Goal: Feedback & Contribution: Contribute content

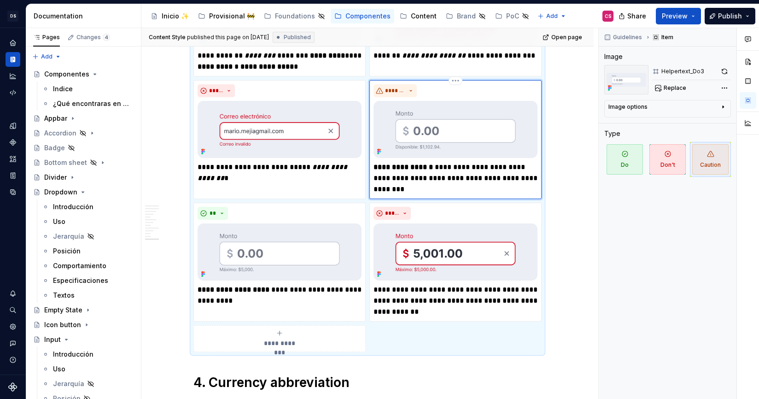
scroll to position [2438, 0]
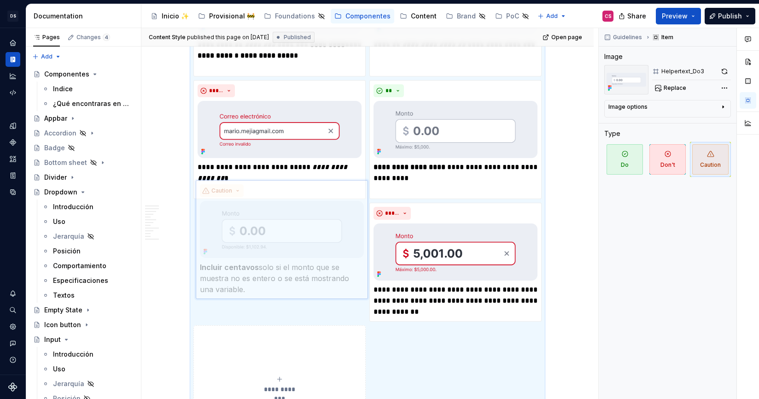
drag, startPoint x: 439, startPoint y: 135, endPoint x: 298, endPoint y: 246, distance: 179.8
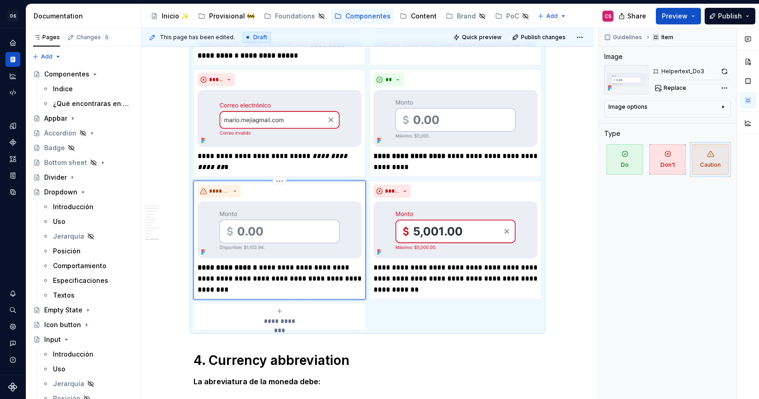
scroll to position [2460, 0]
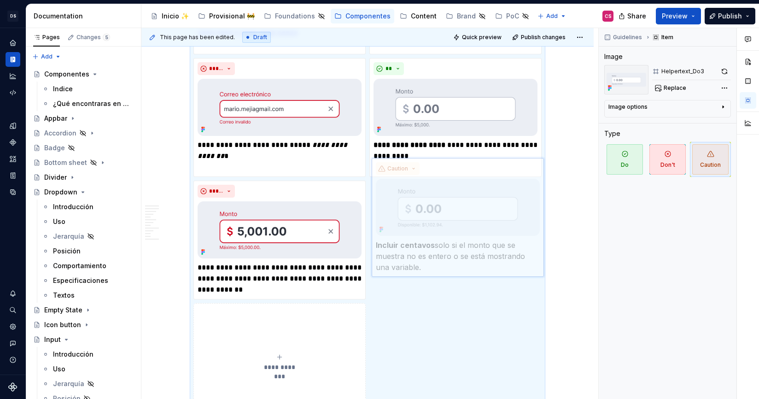
drag, startPoint x: 298, startPoint y: 245, endPoint x: 451, endPoint y: 244, distance: 153.9
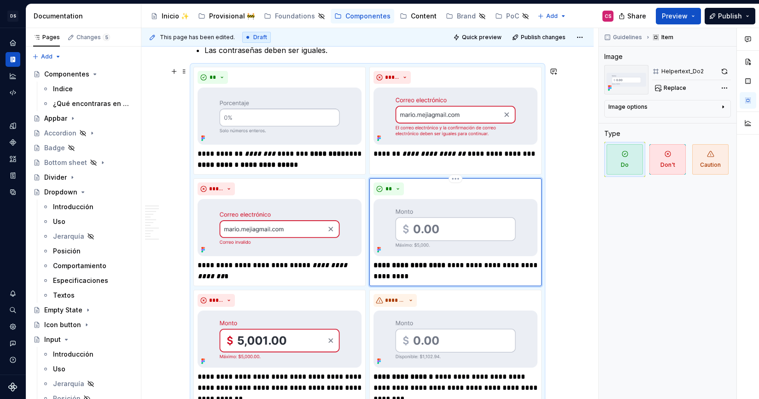
scroll to position [2339, 0]
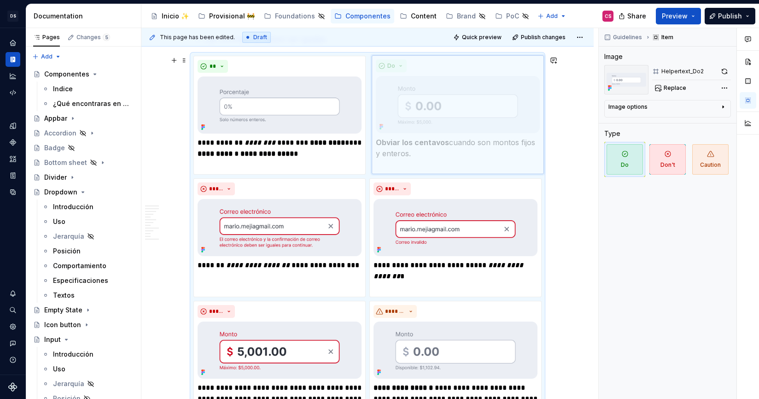
drag, startPoint x: 430, startPoint y: 218, endPoint x: 432, endPoint y: 129, distance: 88.5
click at [432, 129] on body "DS Banco General CS Design system data Documentation Accessibility guide for tr…" at bounding box center [379, 199] width 759 height 399
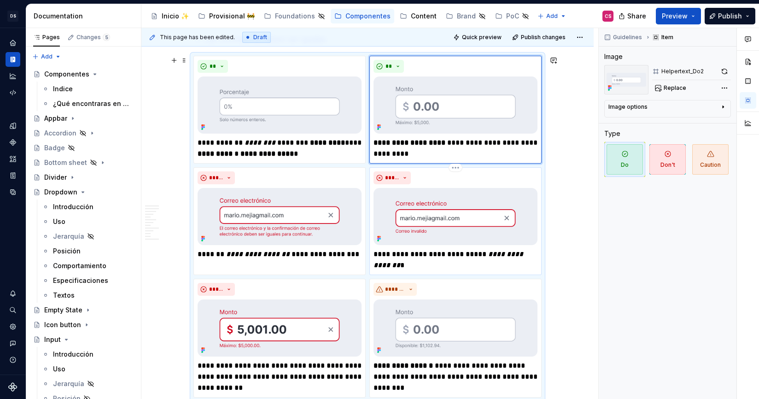
click at [466, 253] on p "**********" at bounding box center [456, 260] width 164 height 22
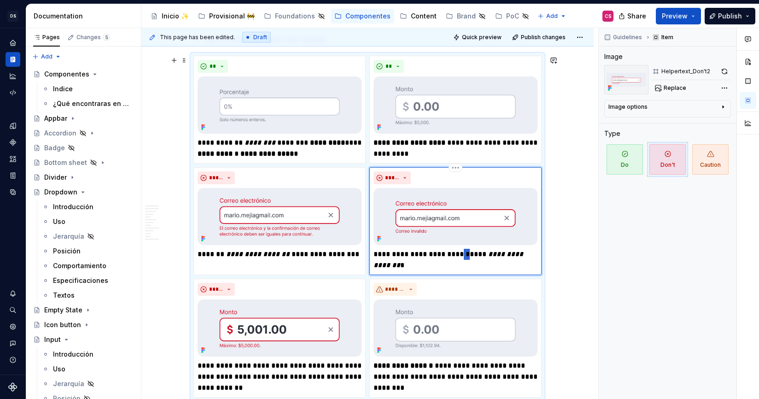
click at [466, 253] on p "**********" at bounding box center [456, 260] width 164 height 22
type textarea "*"
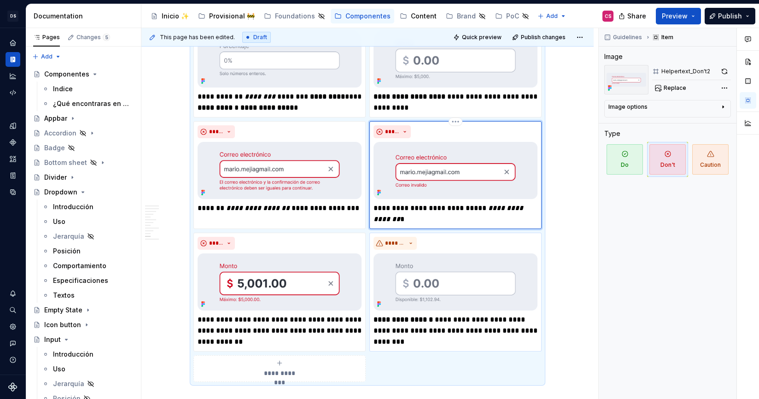
scroll to position [2437, 0]
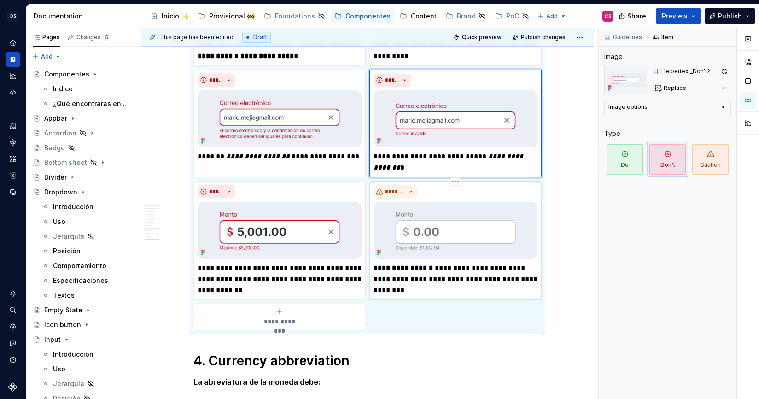
click at [405, 289] on p "**********" at bounding box center [456, 279] width 164 height 33
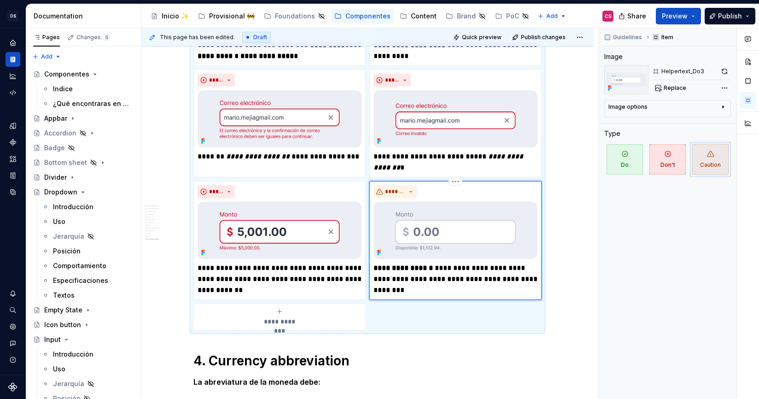
type textarea "*"
click at [551, 31] on button "Publish changes" at bounding box center [540, 37] width 60 height 13
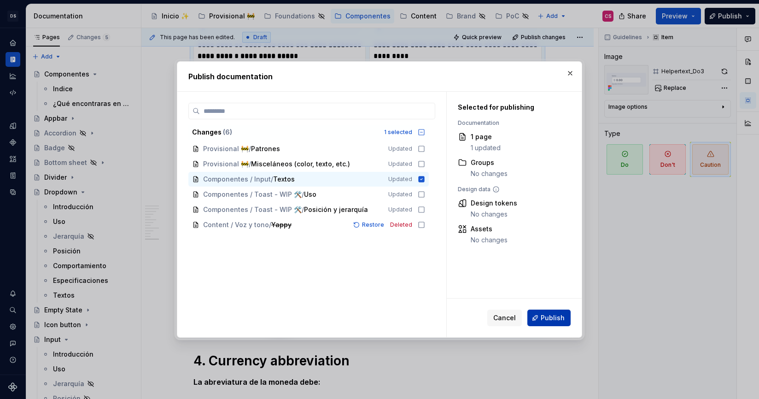
click at [551, 322] on button "Publish" at bounding box center [549, 318] width 43 height 17
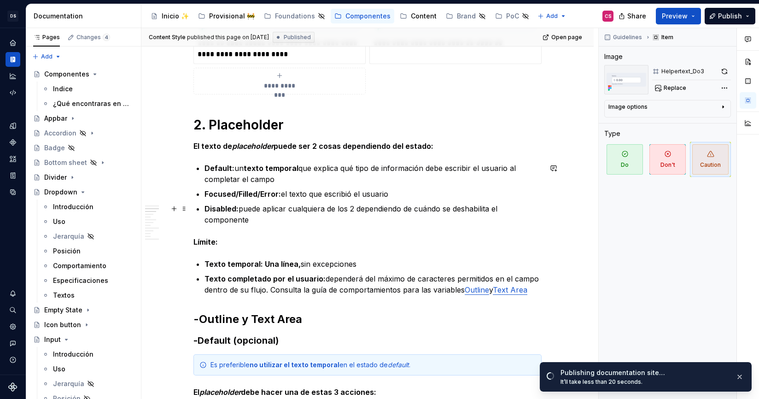
scroll to position [617, 0]
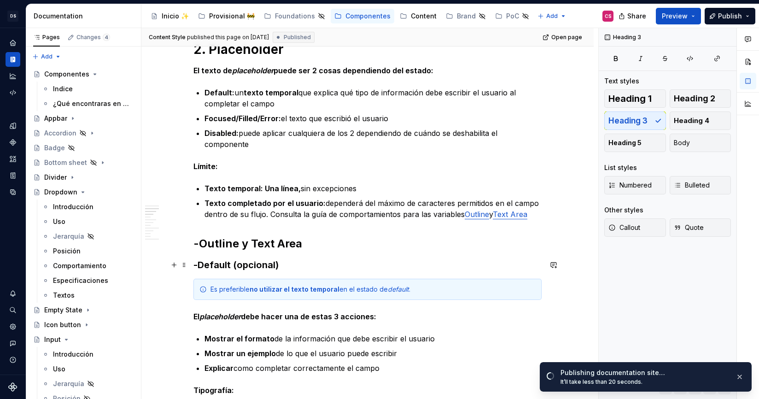
click at [223, 265] on h3 "-Default (opcional)" at bounding box center [367, 264] width 348 height 13
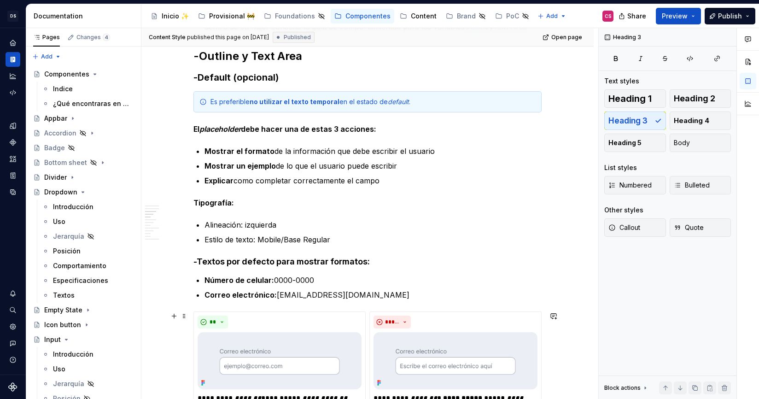
scroll to position [805, 0]
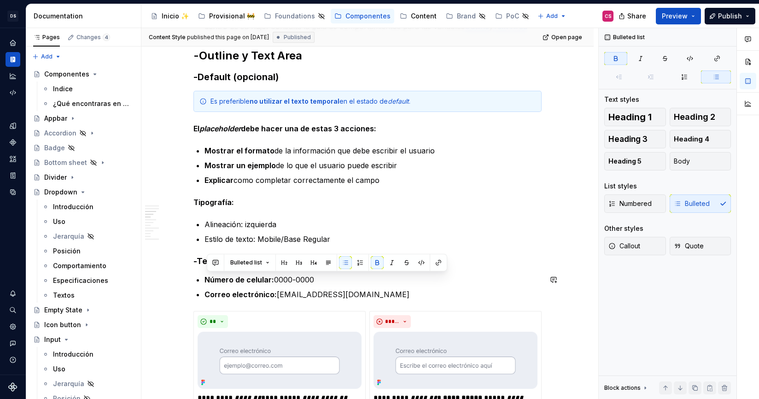
click at [229, 270] on div "Bulleted list" at bounding box center [327, 263] width 240 height 18
click at [229, 299] on strong "Correo electrónico:" at bounding box center [241, 294] width 72 height 9
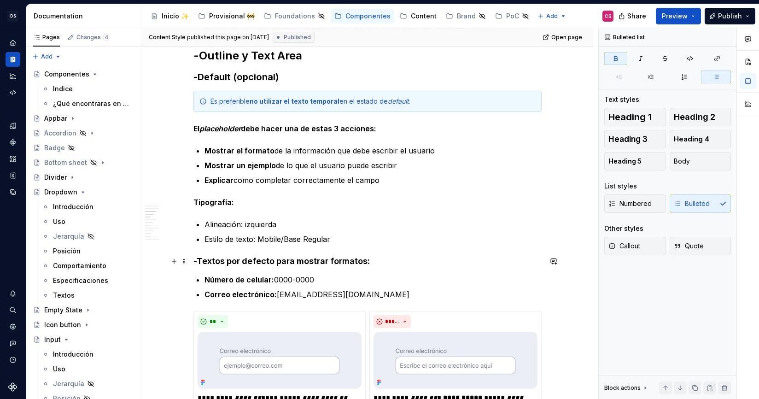
click at [234, 261] on h4 "-Textos por defecto para mostrar formatos:" at bounding box center [367, 261] width 348 height 11
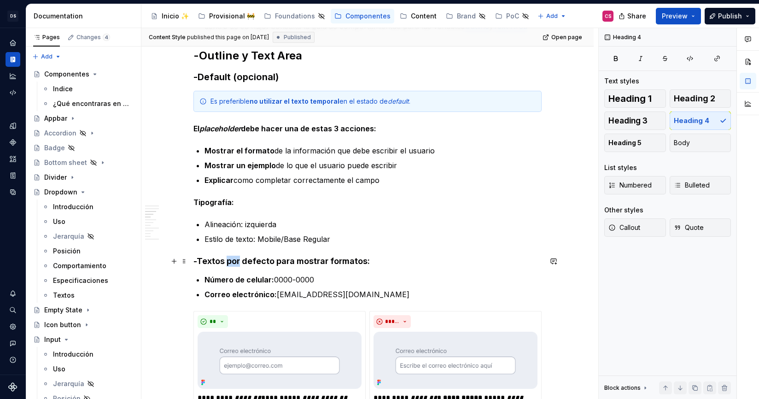
click at [234, 261] on h4 "-Textos por defecto para mostrar formatos:" at bounding box center [367, 261] width 348 height 11
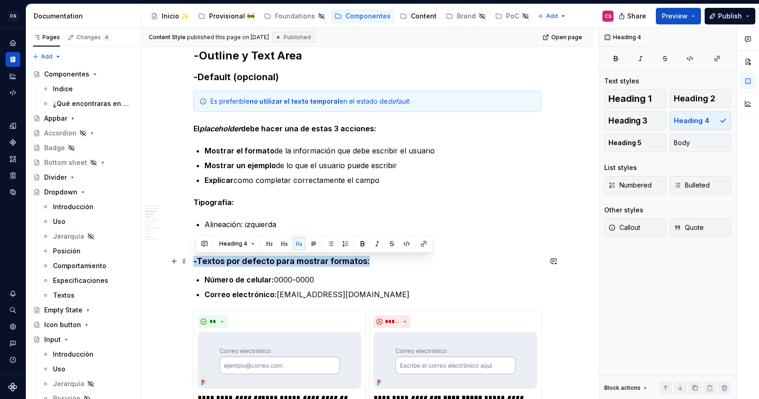
click at [234, 261] on h4 "-Textos por defecto para mostrar formatos:" at bounding box center [367, 261] width 348 height 11
click at [615, 121] on span "Heading 3" at bounding box center [628, 120] width 39 height 9
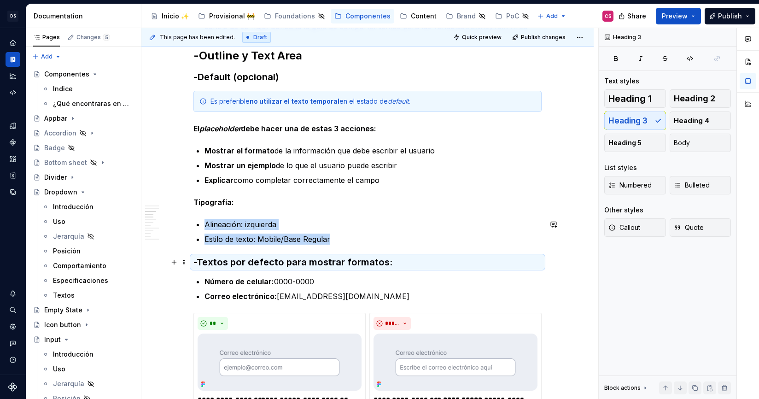
type textarea "*"
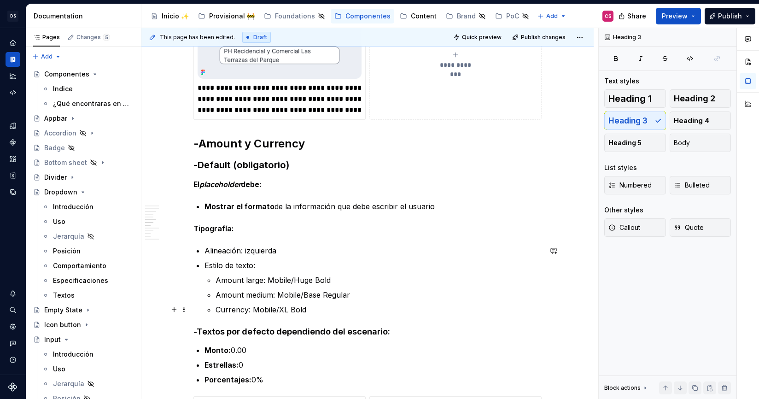
scroll to position [1385, 0]
click at [255, 327] on h4 "-Textos por defecto dependiendo del escenario:" at bounding box center [367, 330] width 348 height 11
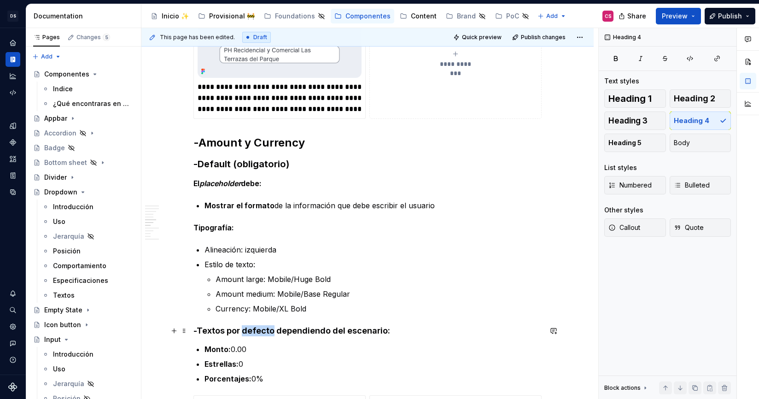
click at [255, 327] on h4 "-Textos por defecto dependiendo del escenario:" at bounding box center [367, 330] width 348 height 11
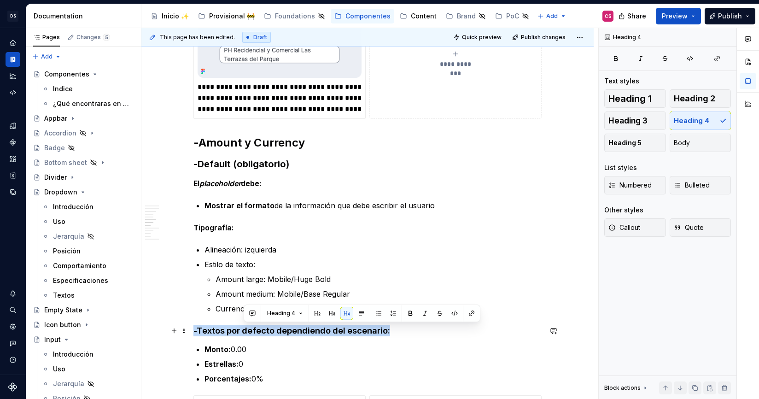
click at [255, 327] on h4 "-Textos por defecto dependiendo del escenario:" at bounding box center [367, 330] width 348 height 11
click at [636, 123] on span "Heading 3" at bounding box center [628, 120] width 39 height 9
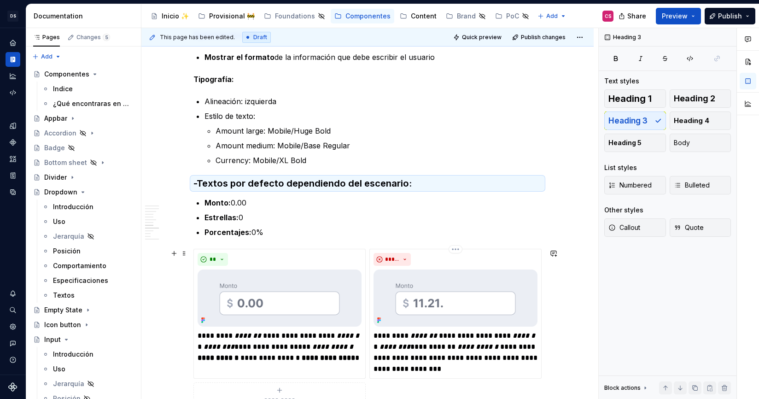
scroll to position [1584, 0]
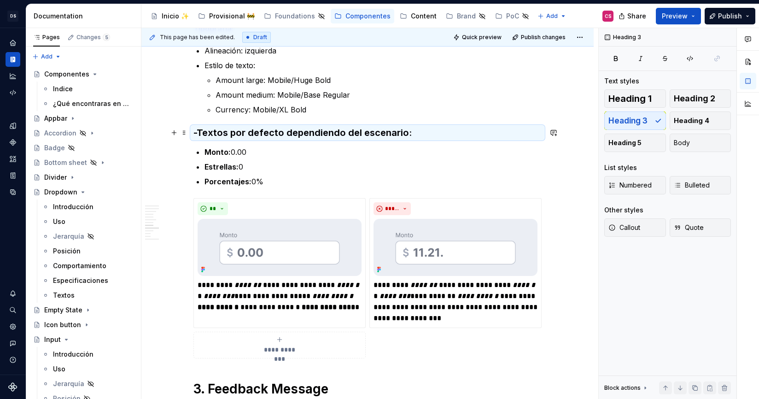
click at [389, 135] on h3 "-Textos por defecto dependiendo del escenario:" at bounding box center [367, 132] width 348 height 13
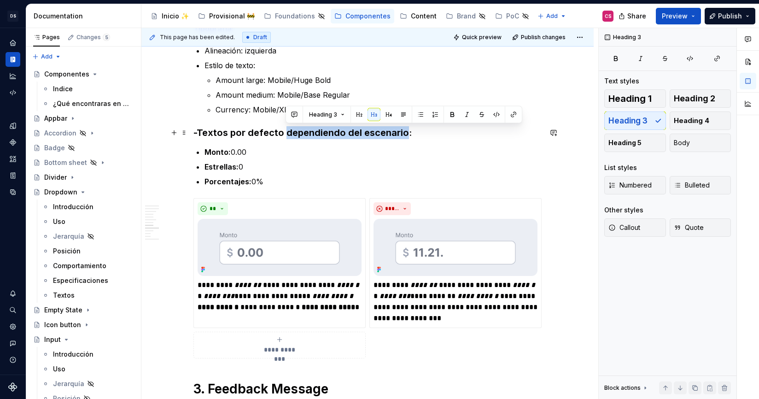
drag, startPoint x: 389, startPoint y: 135, endPoint x: 321, endPoint y: 138, distance: 68.7
click at [321, 138] on h3 "-Textos por defecto dependiendo del escenario:" at bounding box center [367, 132] width 348 height 13
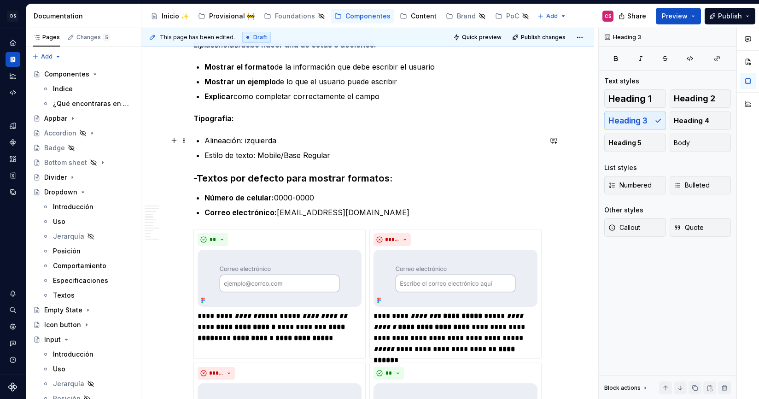
scroll to position [887, 0]
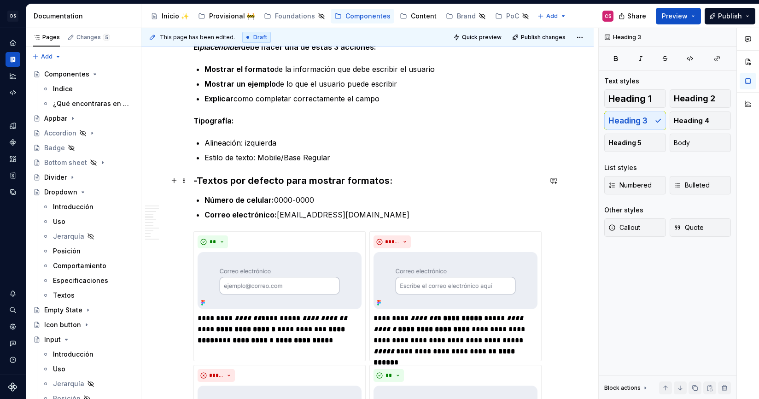
click at [294, 180] on h3 "-Textos por defecto para mostrar formatos:" at bounding box center [367, 180] width 348 height 13
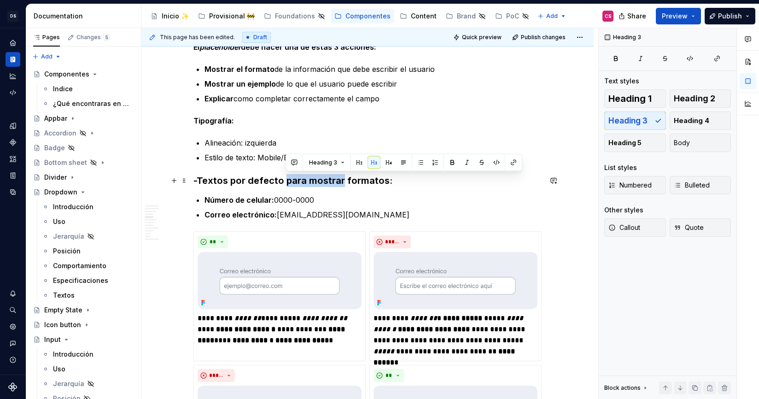
drag, startPoint x: 294, startPoint y: 180, endPoint x: 335, endPoint y: 181, distance: 41.0
click at [335, 181] on h3 "-Textos por defecto para mostrar formatos:" at bounding box center [367, 180] width 348 height 13
click at [322, 177] on h3 "-Textos por defecto para mostrar formatos:" at bounding box center [367, 180] width 348 height 13
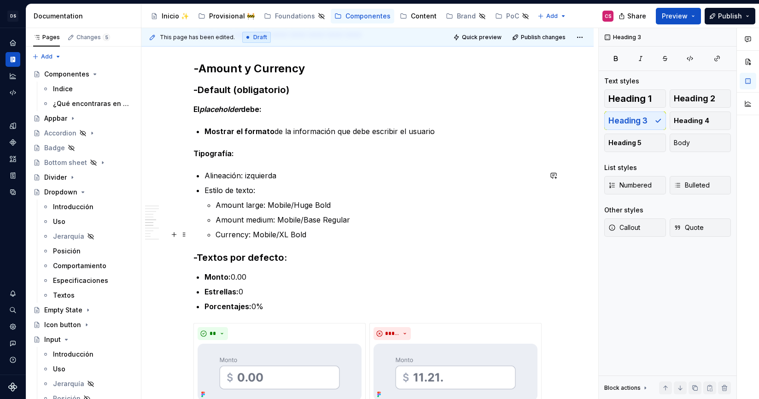
scroll to position [1455, 0]
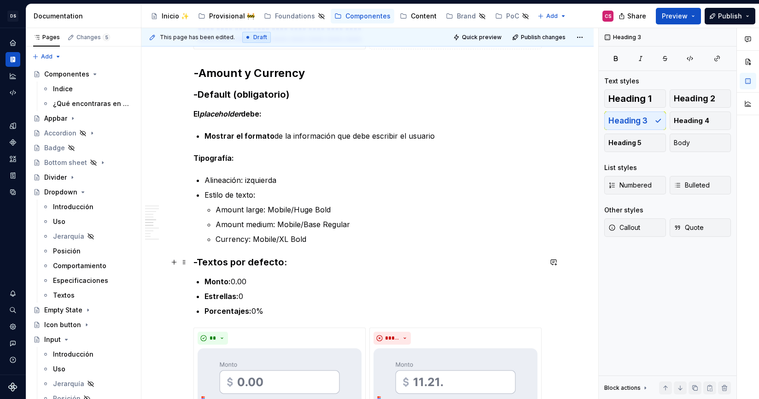
click at [284, 264] on h3 "-Textos por defecto:" at bounding box center [367, 262] width 348 height 13
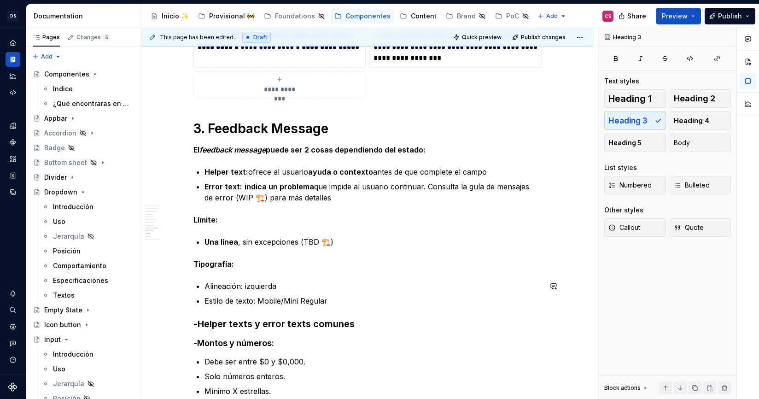
scroll to position [1857, 0]
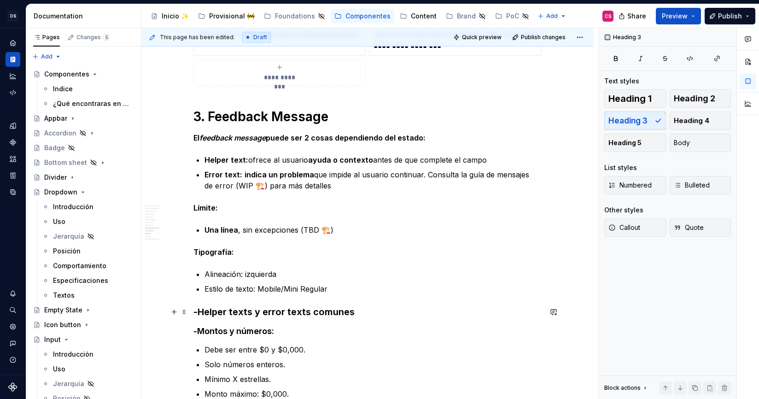
click at [277, 311] on h3 "-Helper texts y error texts comunes" at bounding box center [367, 311] width 348 height 13
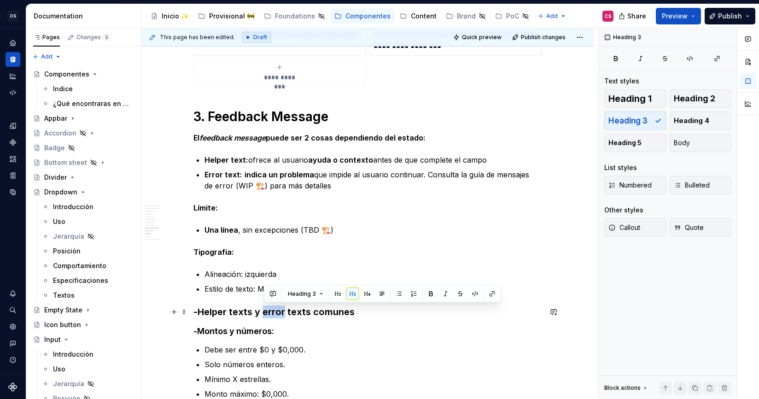
click at [277, 311] on h3 "-Helper texts y error texts comunes" at bounding box center [367, 311] width 348 height 13
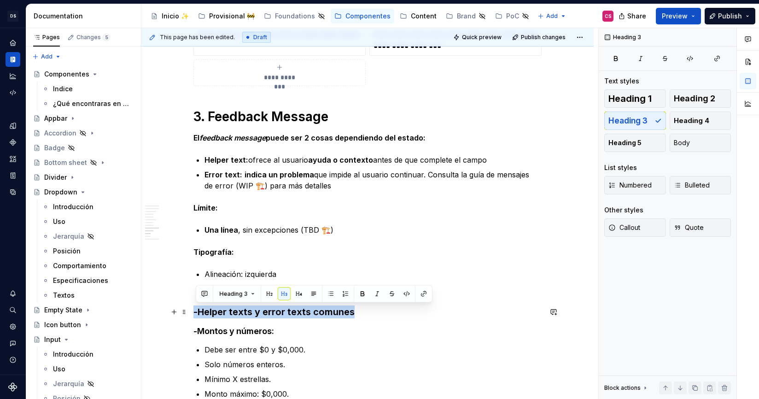
click at [277, 311] on h3 "-Helper texts y error texts comunes" at bounding box center [367, 311] width 348 height 13
click at [378, 311] on h3 "-Helper texts y error texts comunes" at bounding box center [367, 311] width 348 height 13
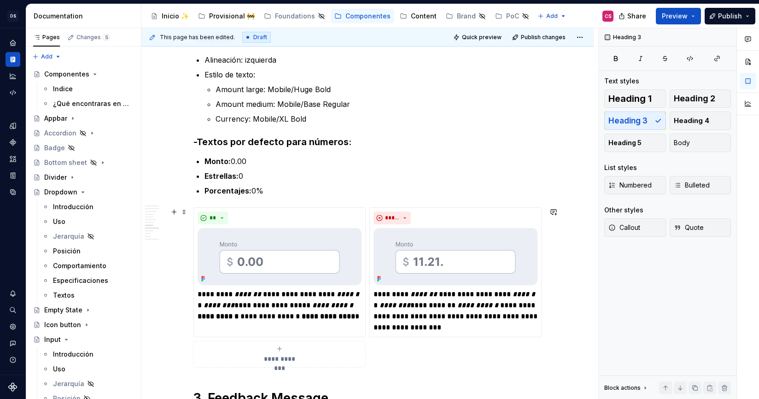
scroll to position [1568, 0]
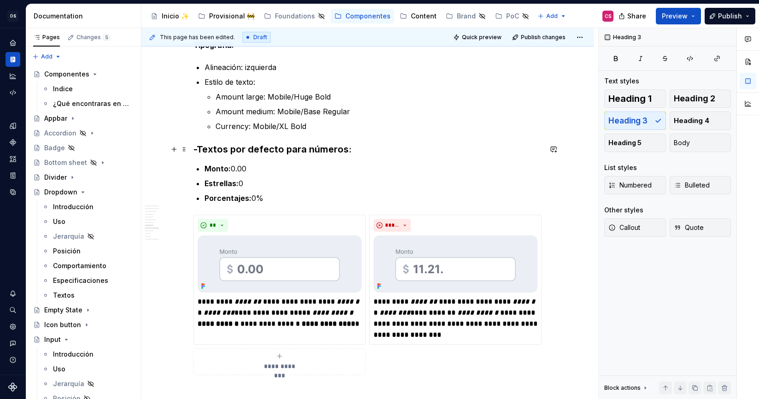
click at [375, 151] on h3 "-Textos por defecto para números:" at bounding box center [367, 149] width 348 height 13
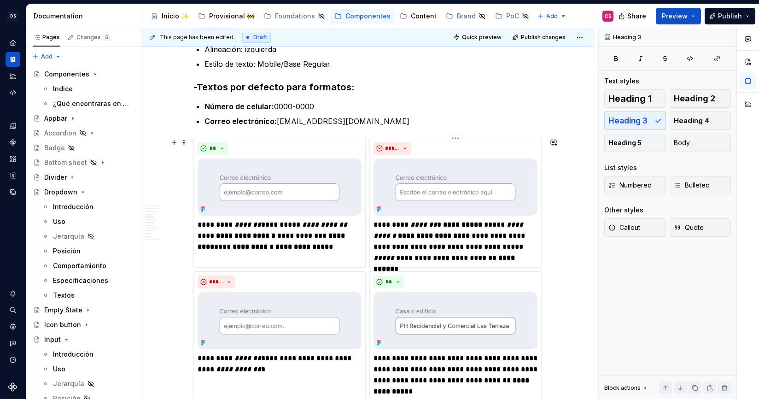
scroll to position [871, 0]
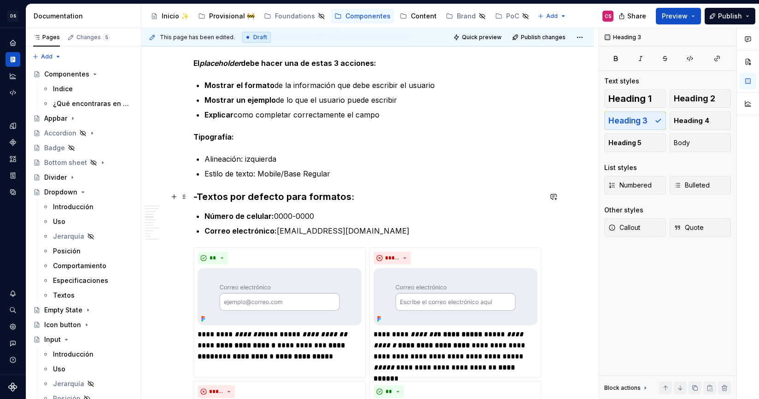
click at [360, 199] on h3 "-Textos por defecto para formatos:" at bounding box center [367, 196] width 348 height 13
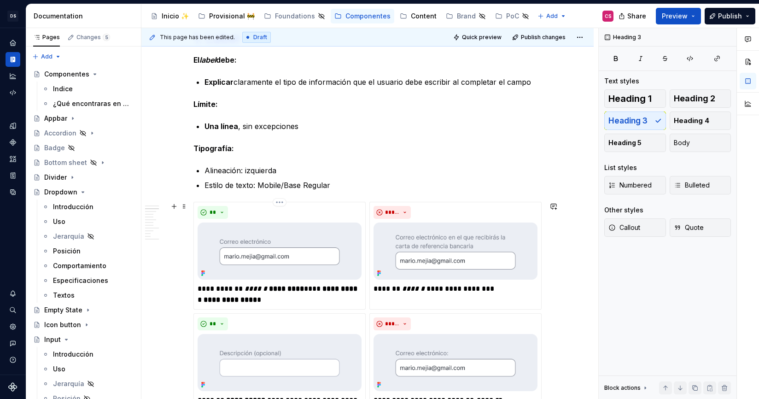
scroll to position [309, 0]
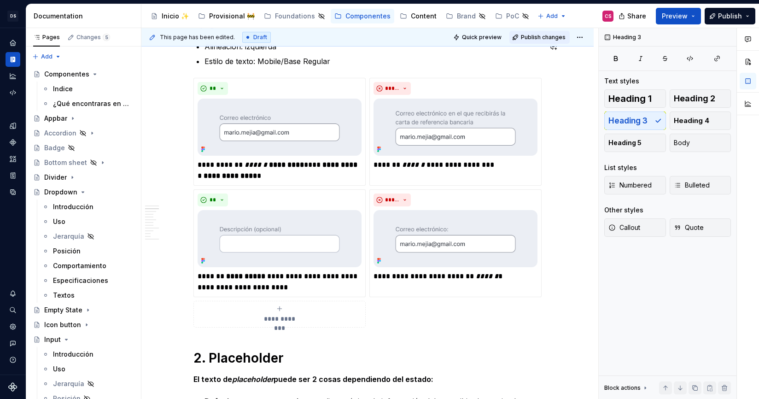
click at [541, 40] on span "Publish changes" at bounding box center [543, 37] width 45 height 7
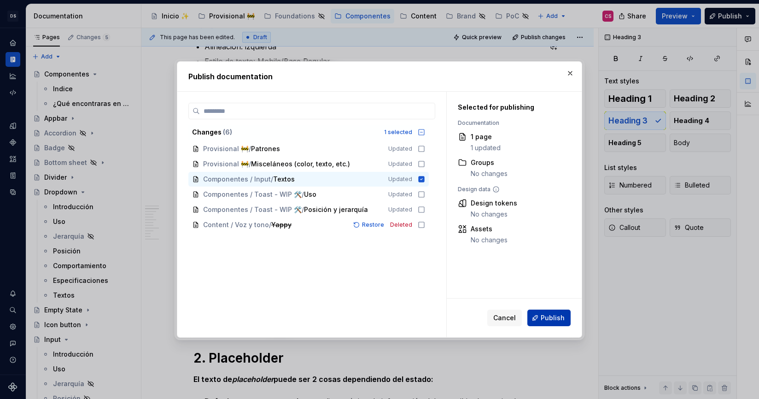
click at [553, 315] on span "Publish" at bounding box center [553, 317] width 24 height 9
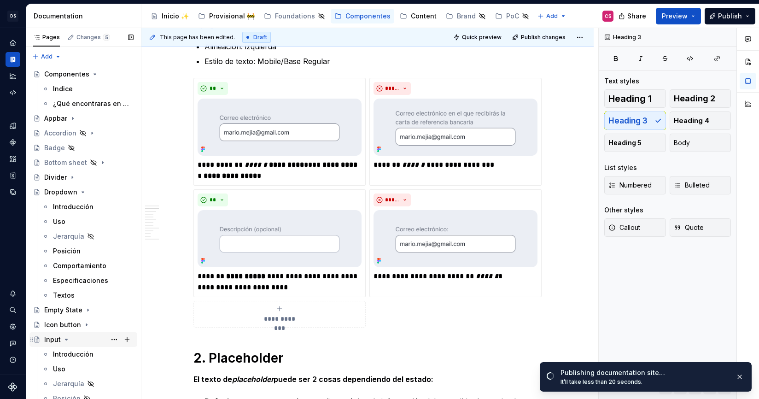
click at [63, 336] on icon "Page tree" at bounding box center [66, 339] width 7 height 7
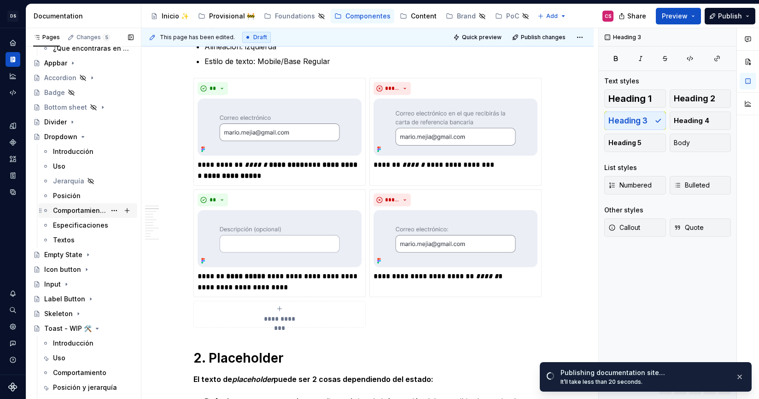
scroll to position [0, 0]
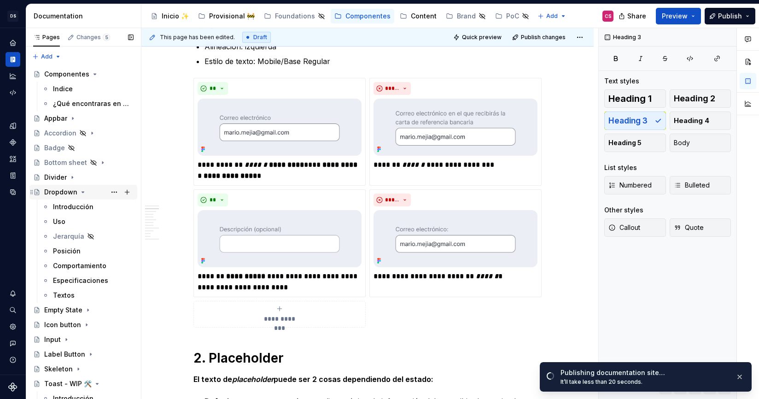
click at [76, 190] on div "Dropdown" at bounding box center [60, 192] width 33 height 9
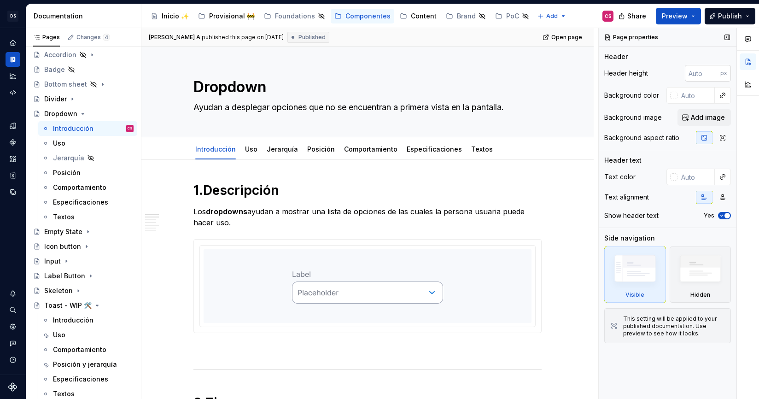
type textarea "*"
